Goal: Task Accomplishment & Management: Use online tool/utility

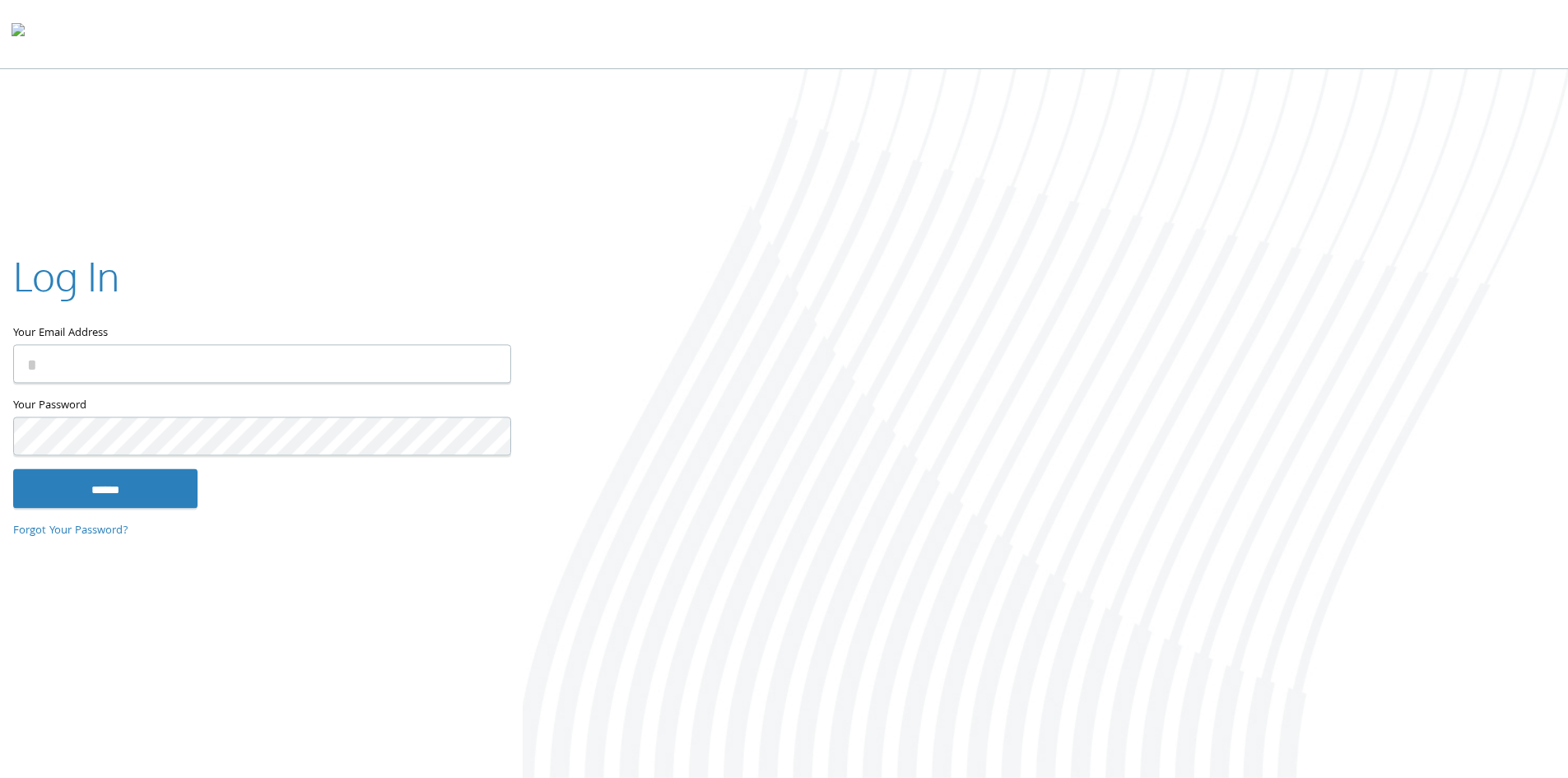
drag, startPoint x: 283, startPoint y: 379, endPoint x: 270, endPoint y: 376, distance: 13.3
click at [282, 379] on input "Your Email Address" at bounding box center [262, 363] width 498 height 39
type input "**********"
click at [122, 481] on input "******" at bounding box center [105, 488] width 184 height 40
